Goal: Navigation & Orientation: Find specific page/section

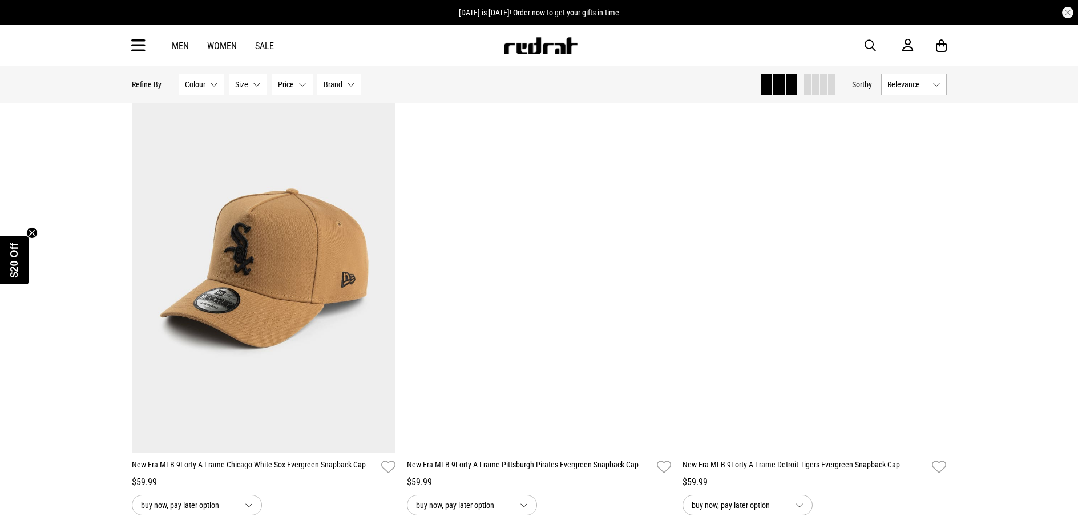
scroll to position [1369, 0]
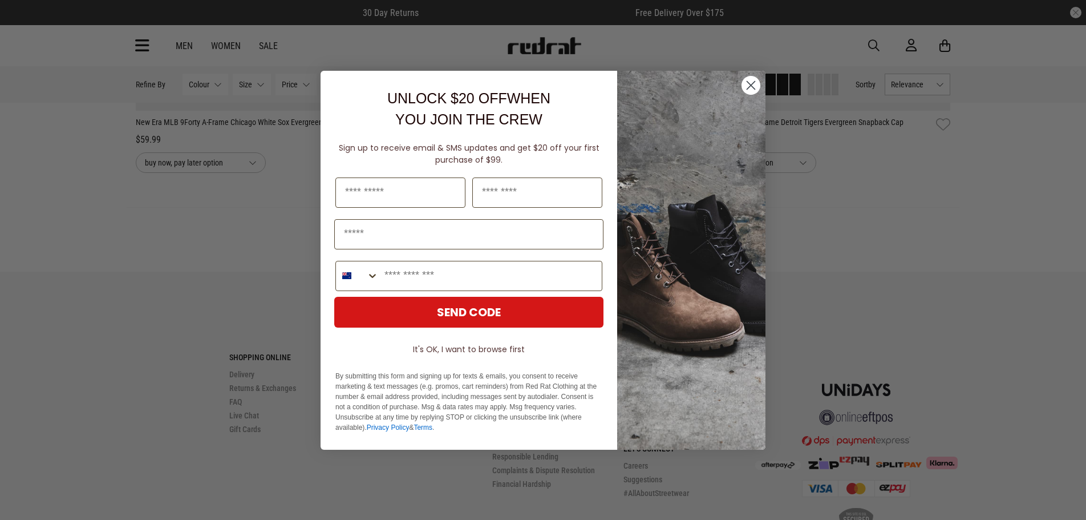
click at [756, 87] on circle "Close dialog" at bounding box center [751, 84] width 19 height 19
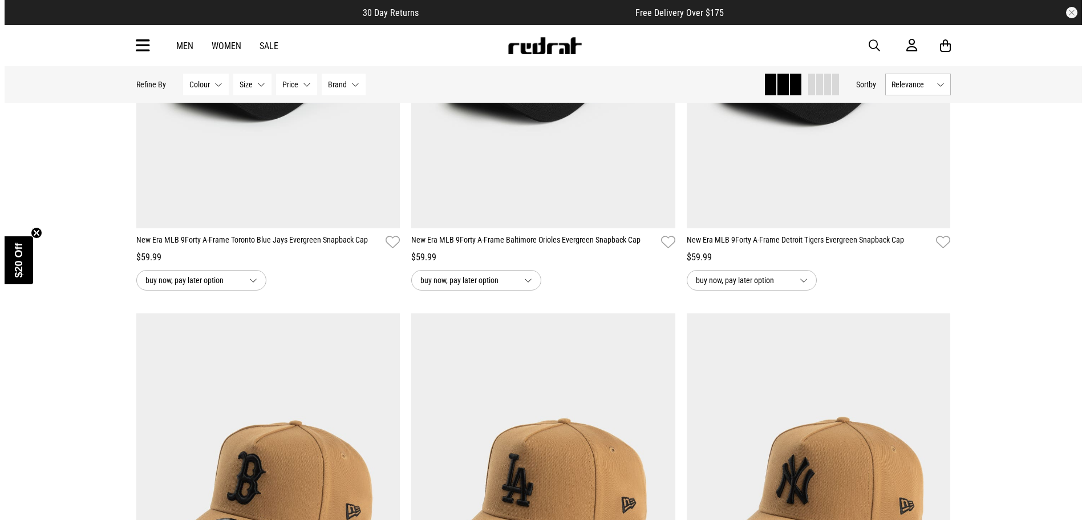
scroll to position [0, 0]
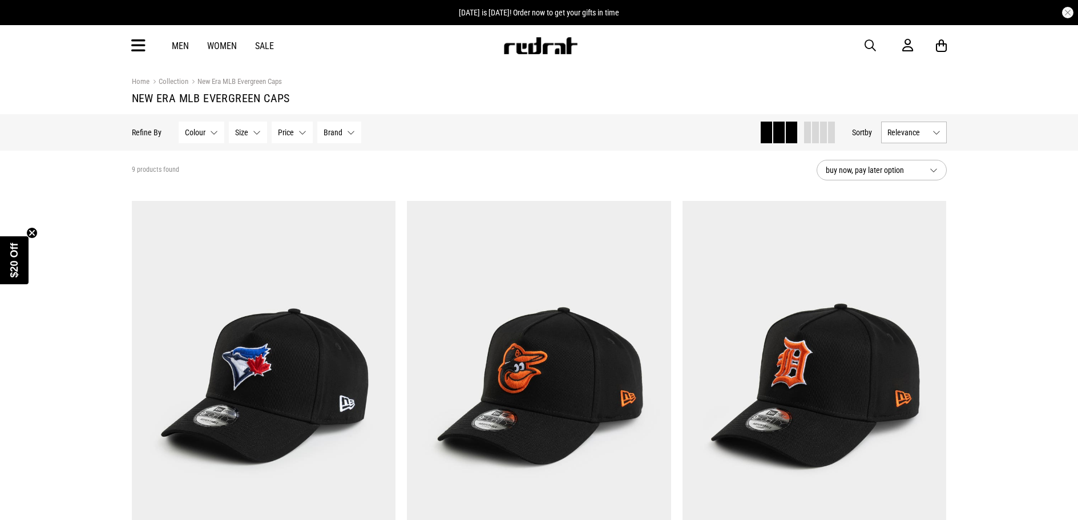
click at [137, 46] on icon at bounding box center [138, 46] width 14 height 19
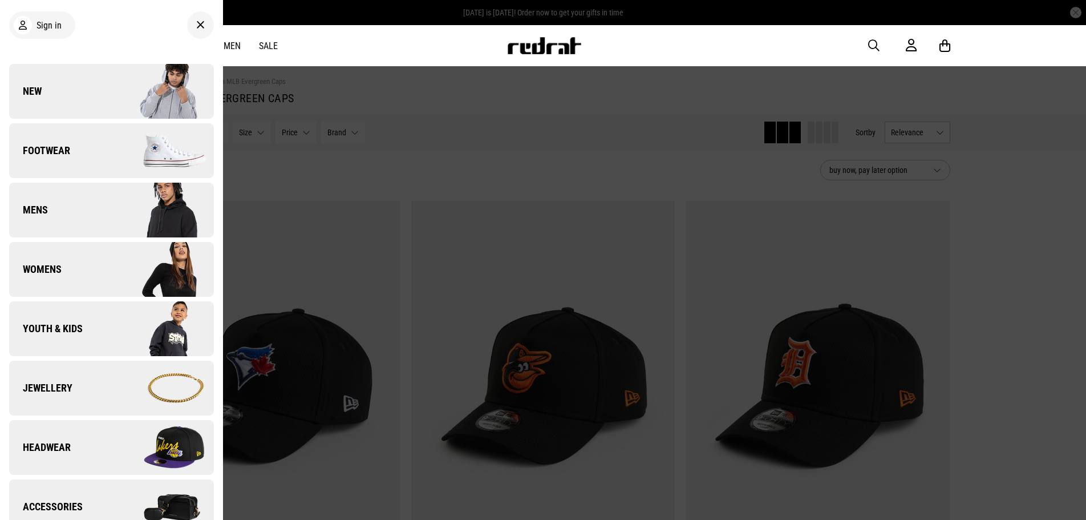
click at [114, 447] on img at bounding box center [162, 447] width 102 height 57
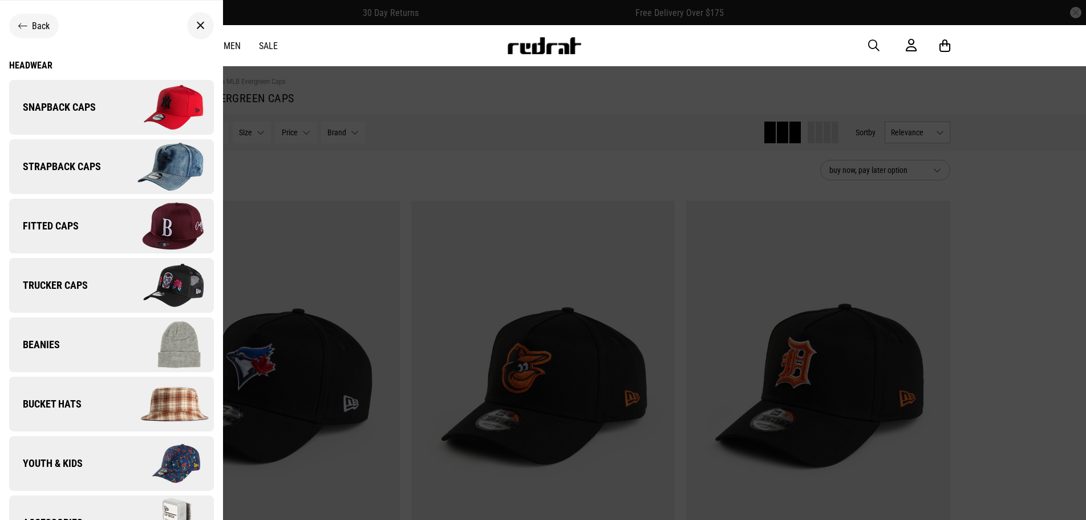
scroll to position [34, 0]
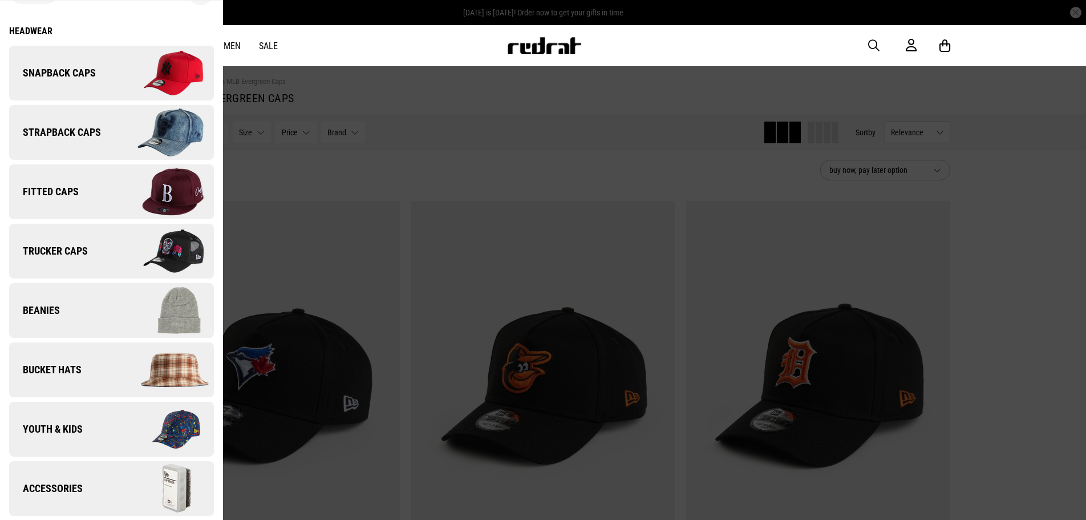
click at [91, 372] on link "Bucket Hats" at bounding box center [111, 369] width 205 height 55
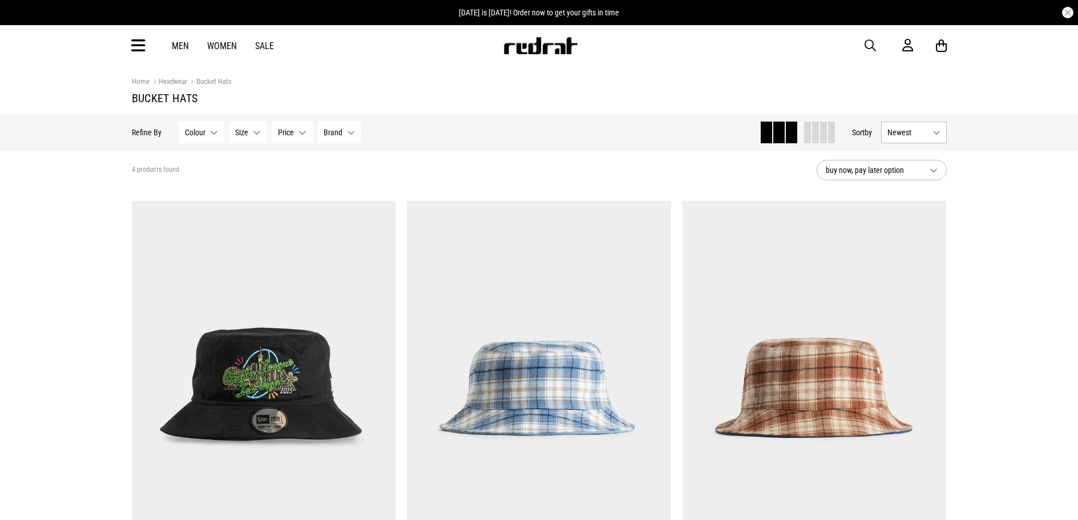
click at [141, 46] on icon at bounding box center [138, 46] width 14 height 19
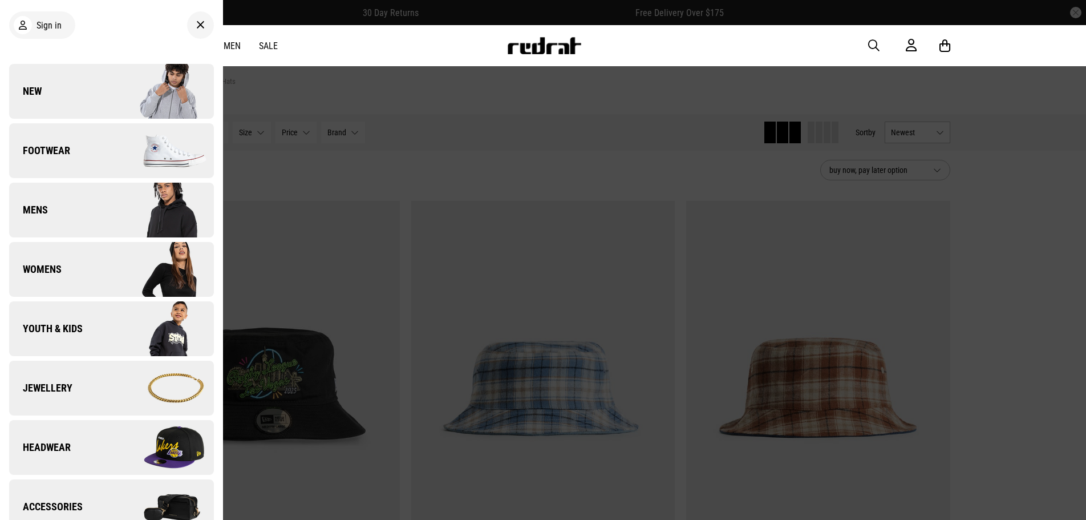
click at [130, 153] on img at bounding box center [162, 150] width 102 height 57
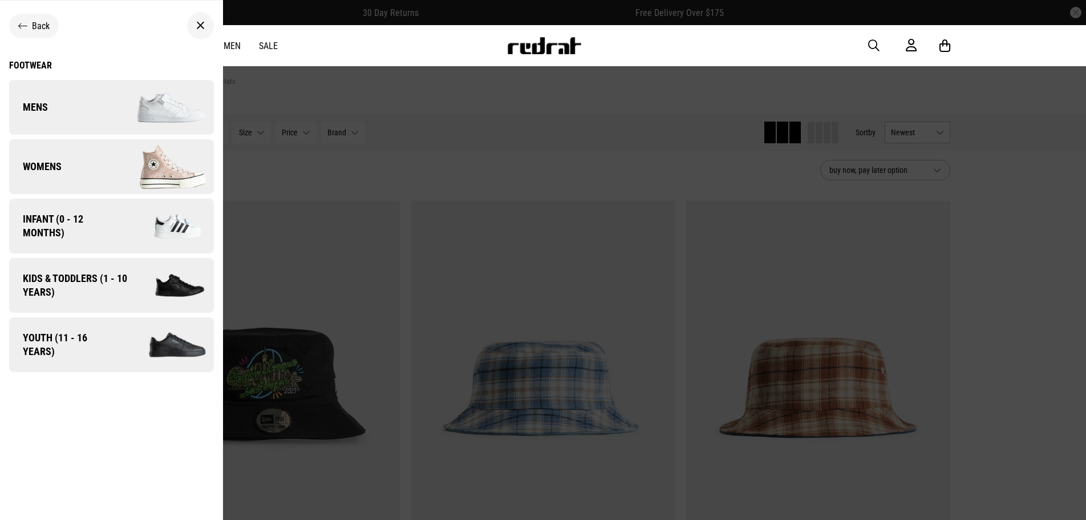
click at [130, 153] on img at bounding box center [162, 166] width 102 height 57
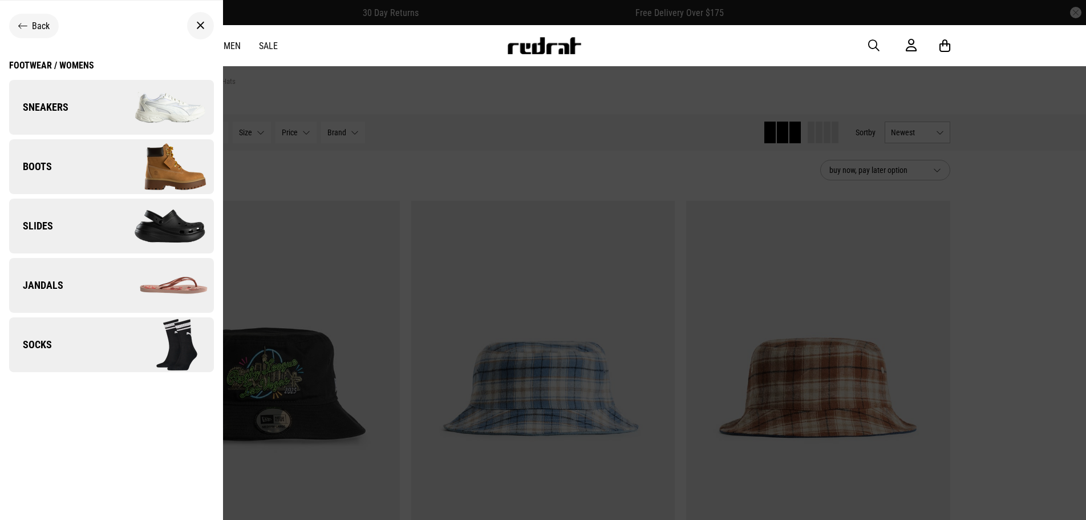
click at [99, 103] on link "Sneakers" at bounding box center [111, 107] width 205 height 55
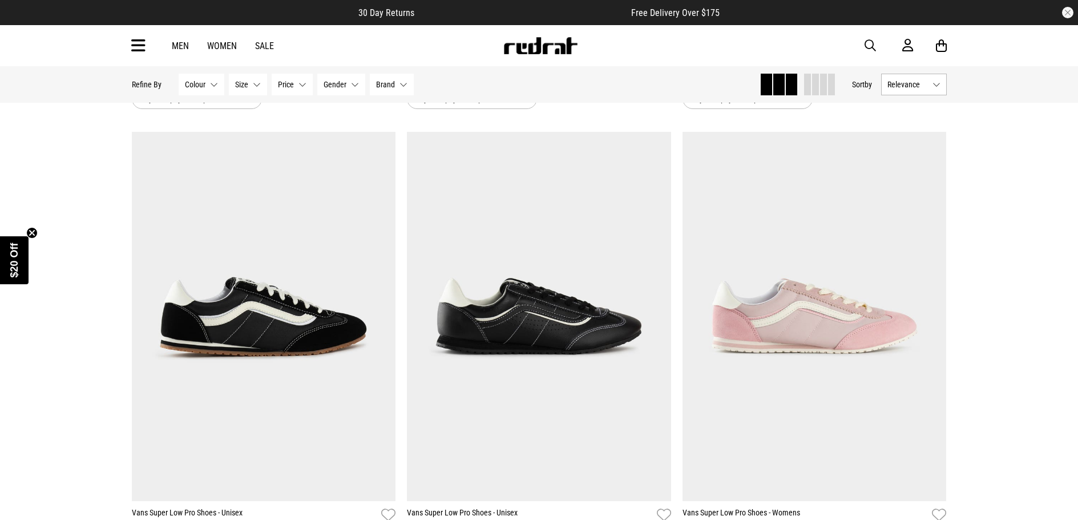
scroll to position [3537, 0]
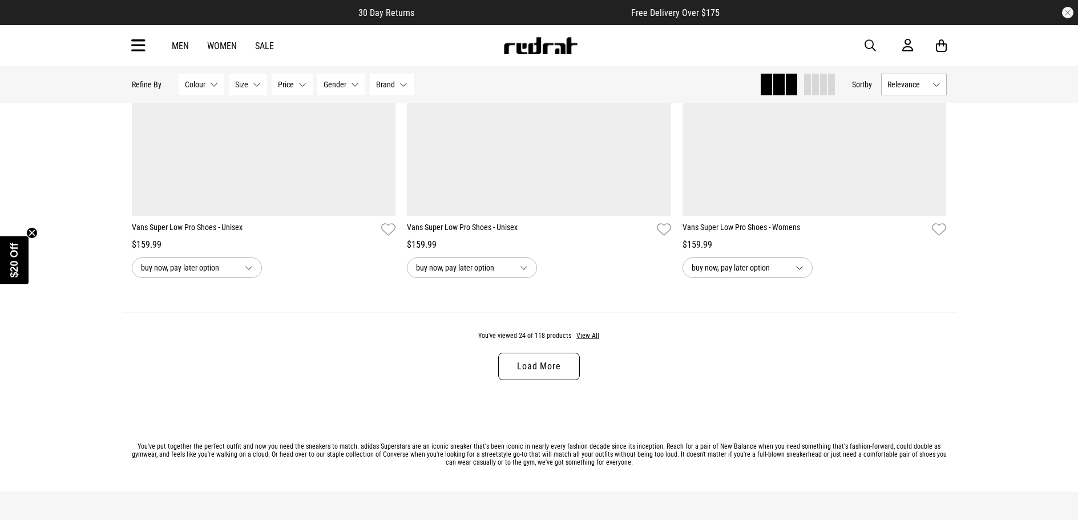
click at [521, 379] on link "Load More" at bounding box center [538, 366] width 81 height 27
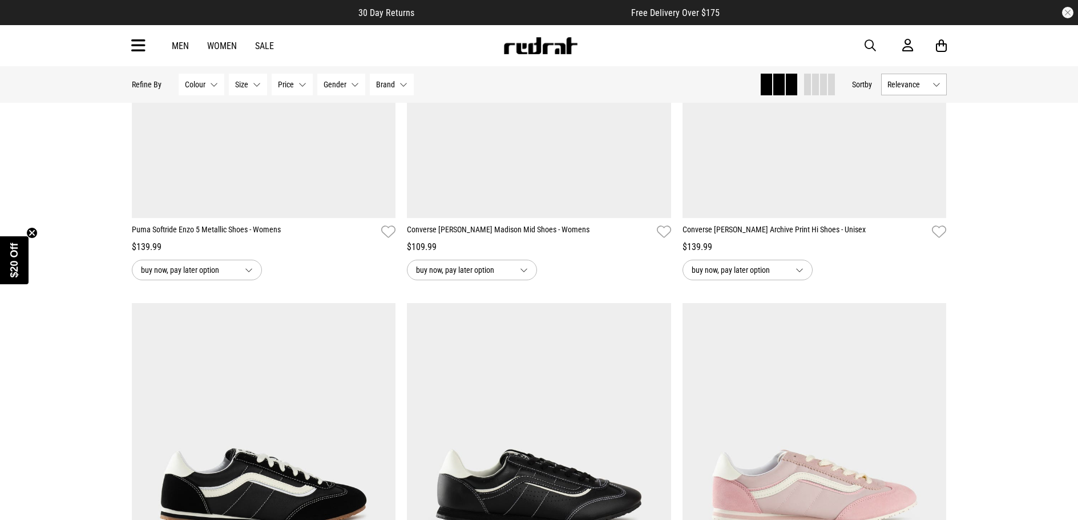
scroll to position [3366, 0]
